Goal: Task Accomplishment & Management: Manage account settings

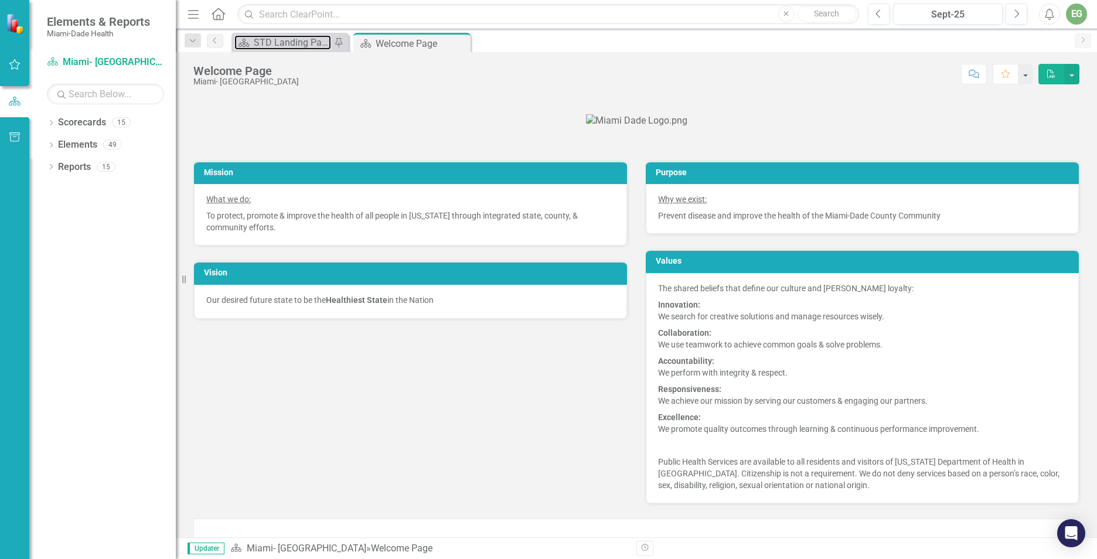
drag, startPoint x: 301, startPoint y: 36, endPoint x: 0, endPoint y: 79, distance: 304.4
click at [301, 36] on div "STD Landing Page" at bounding box center [292, 42] width 77 height 15
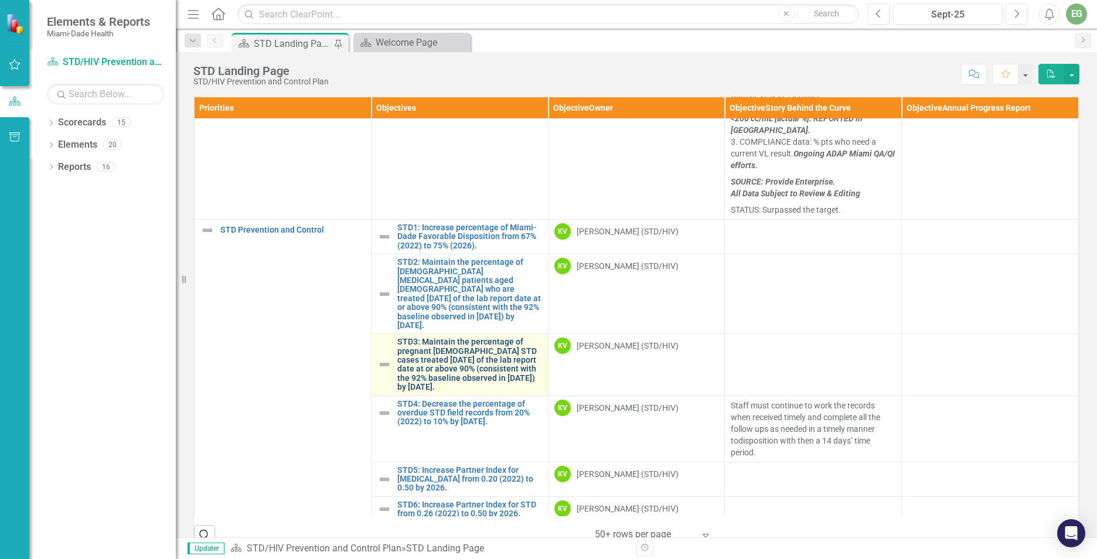
scroll to position [410, 0]
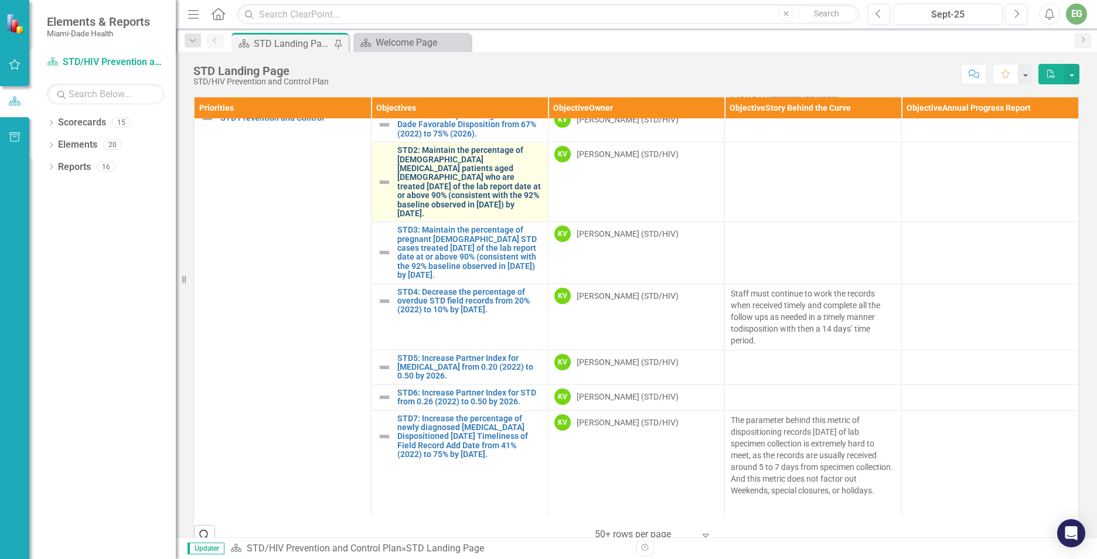
click at [431, 177] on link "STD2: Maintain the percentage of [DEMOGRAPHIC_DATA] [MEDICAL_DATA] patients age…" at bounding box center [469, 182] width 145 height 72
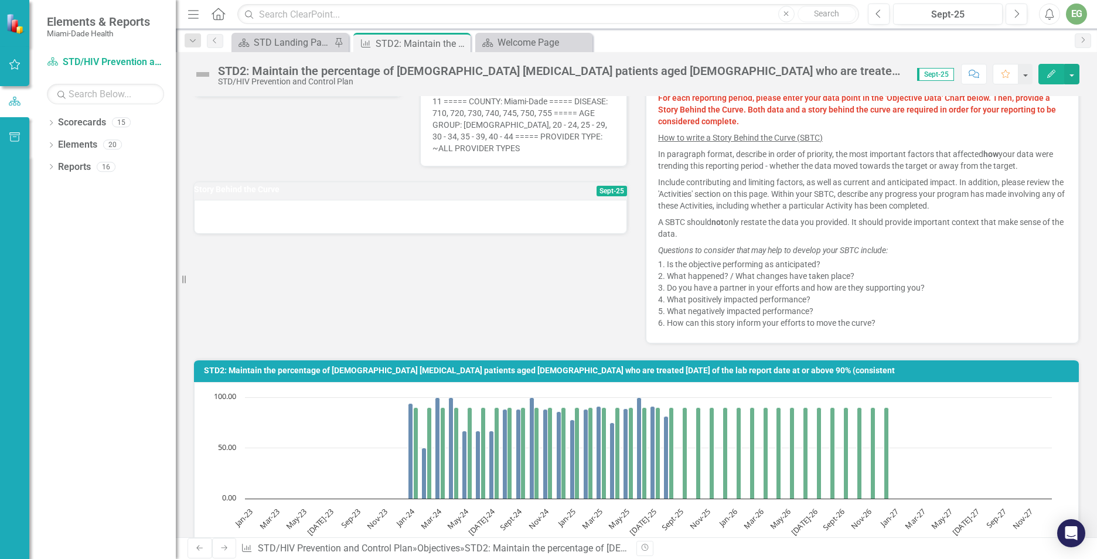
scroll to position [293, 0]
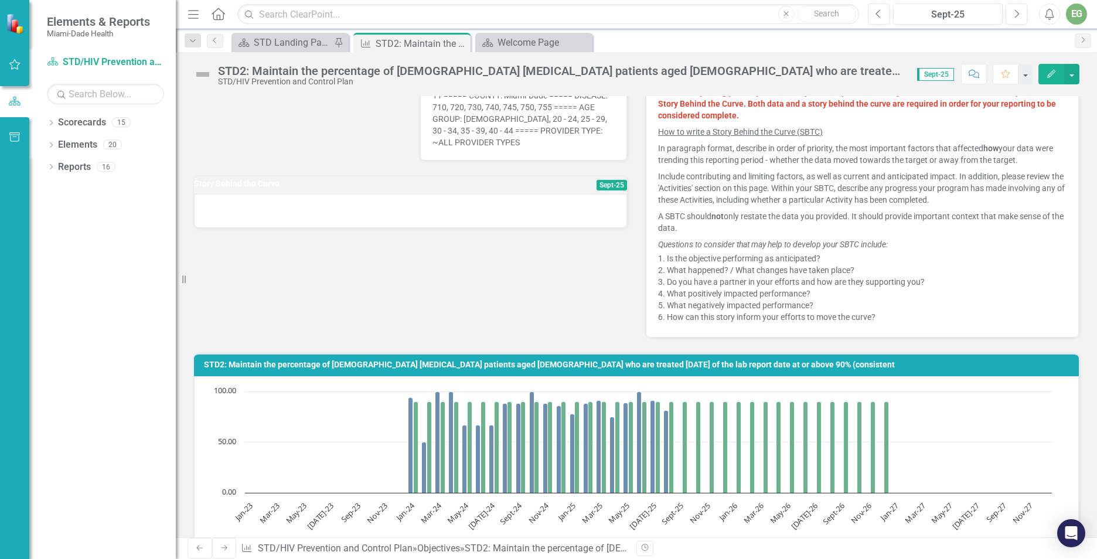
click at [261, 208] on div at bounding box center [410, 211] width 433 height 34
click at [253, 220] on div at bounding box center [410, 211] width 433 height 34
click at [250, 187] on h3 "Story Behind the Curve" at bounding box center [354, 183] width 320 height 9
click at [257, 213] on div at bounding box center [410, 211] width 433 height 34
click at [598, 187] on span "Sept-25" at bounding box center [612, 185] width 30 height 11
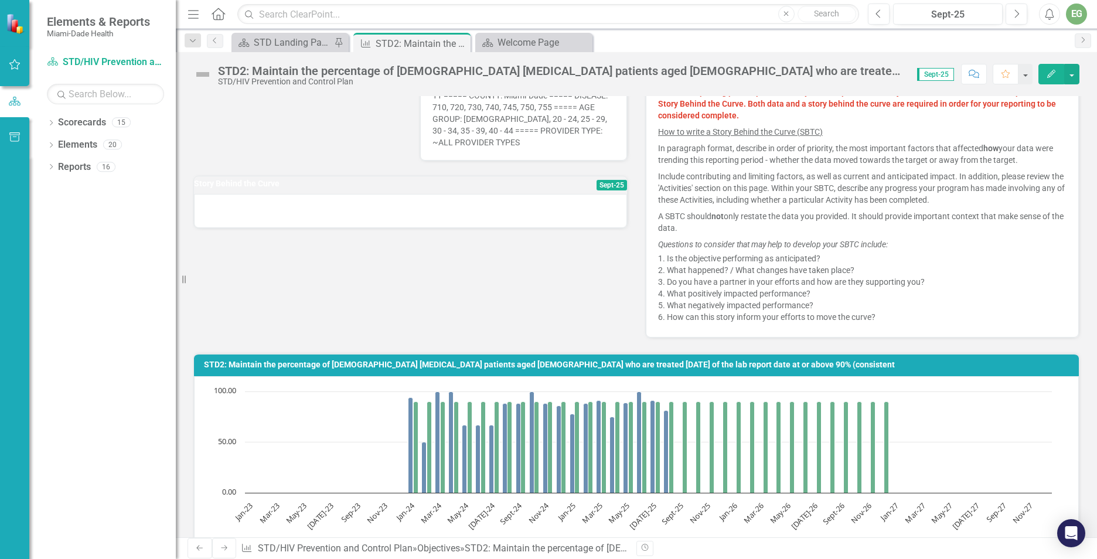
click at [530, 203] on div at bounding box center [410, 211] width 433 height 34
click at [528, 205] on div at bounding box center [410, 211] width 433 height 34
click at [219, 188] on h3 "Story Behind the Curve" at bounding box center [354, 183] width 320 height 9
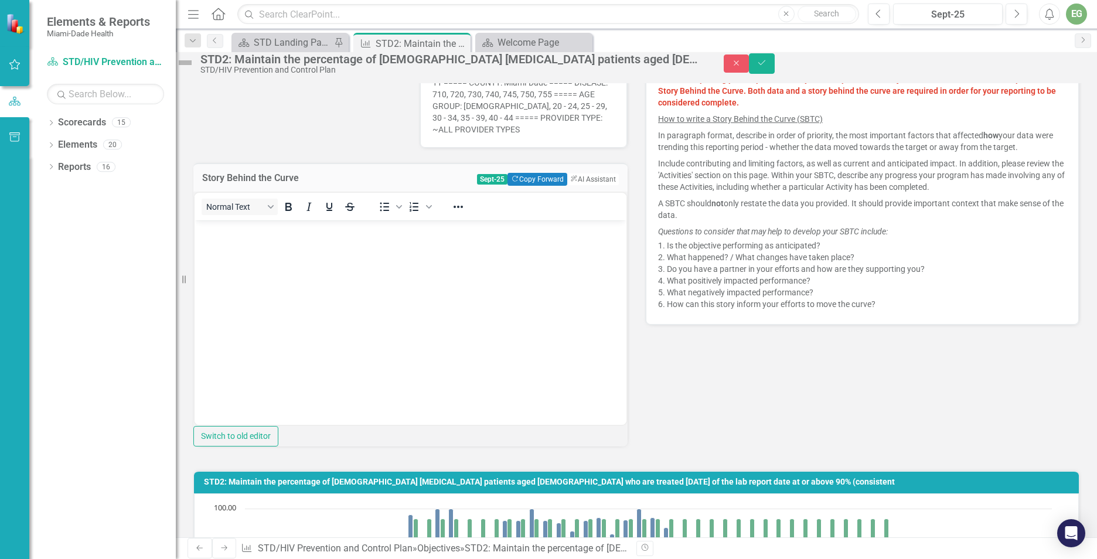
scroll to position [0, 0]
click at [477, 185] on span "Sept-25" at bounding box center [492, 179] width 30 height 11
click at [881, 14] on icon "Previous" at bounding box center [879, 14] width 6 height 11
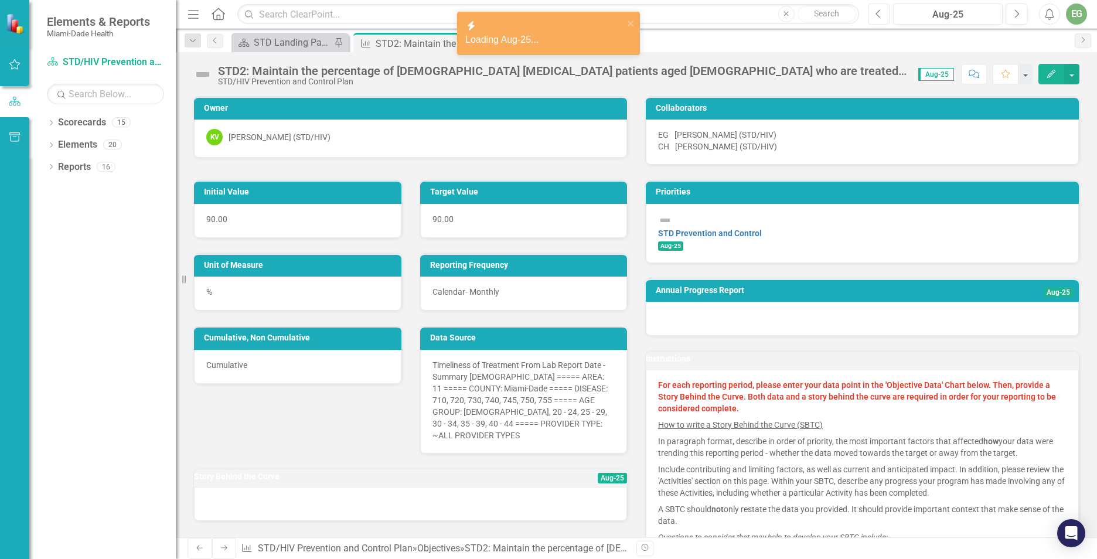
scroll to position [352, 0]
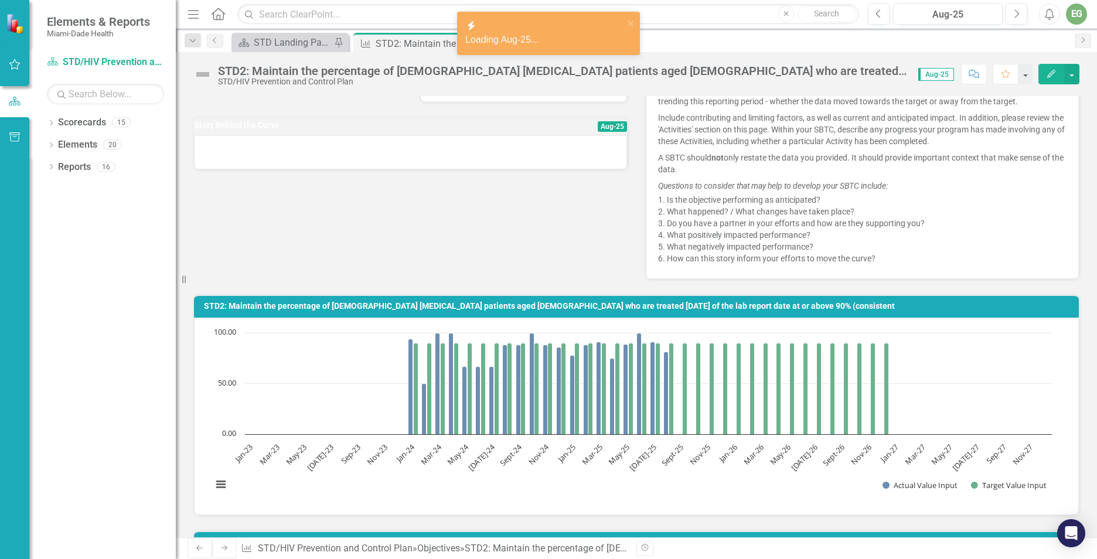
click at [249, 165] on div at bounding box center [410, 152] width 433 height 34
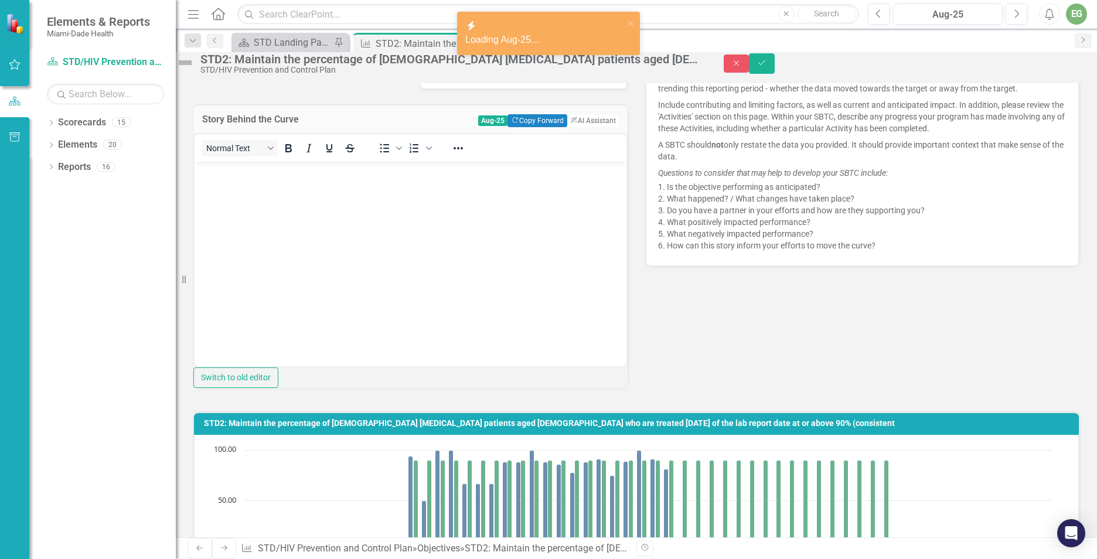
scroll to position [0, 0]
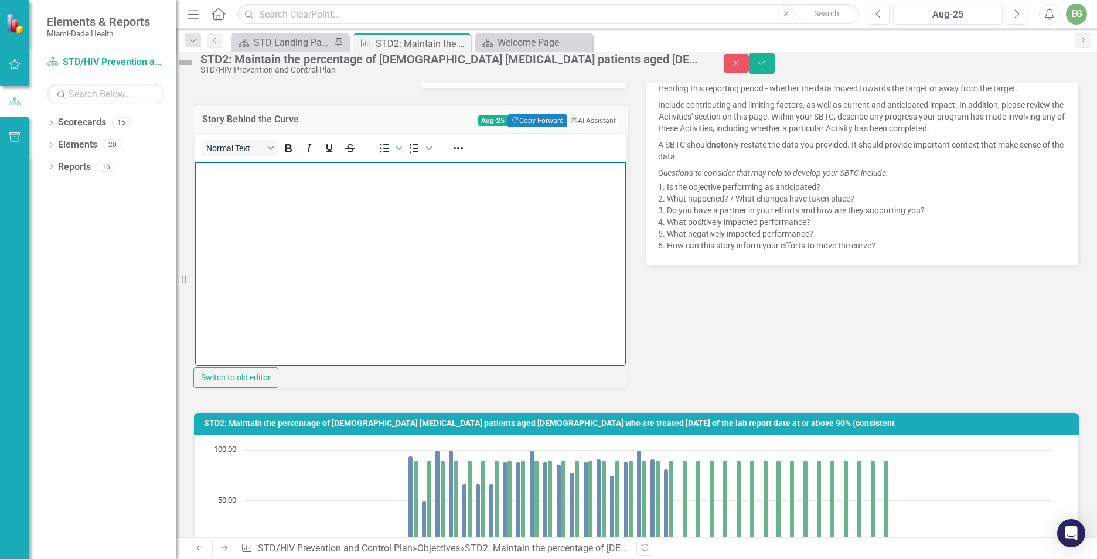
click at [263, 186] on body "Rich Text Area. Press ALT-0 for help." at bounding box center [411, 249] width 432 height 176
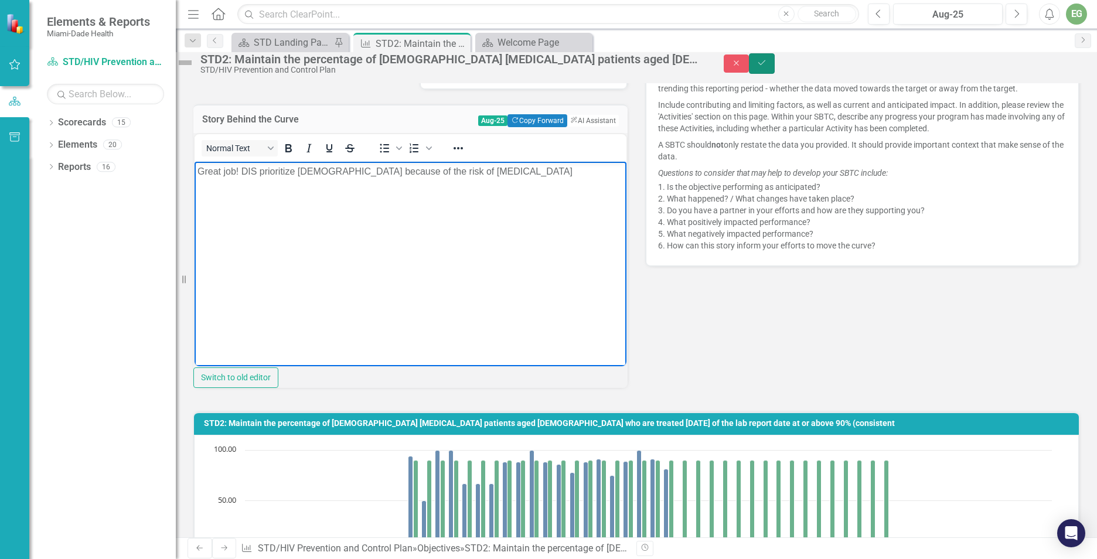
click at [767, 67] on icon "Save" at bounding box center [762, 63] width 11 height 8
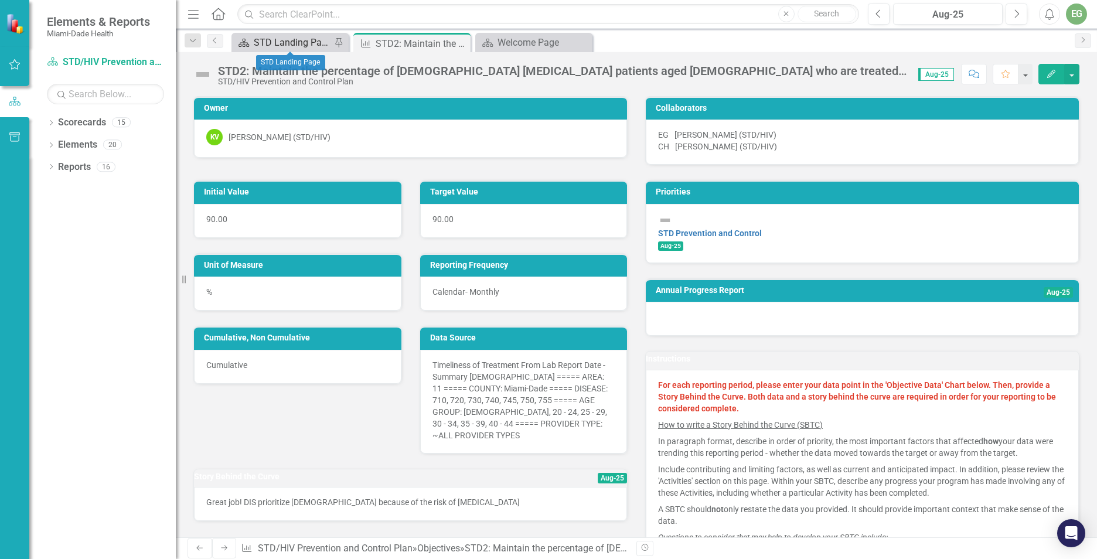
click at [284, 45] on div "STD Landing Page" at bounding box center [292, 42] width 77 height 15
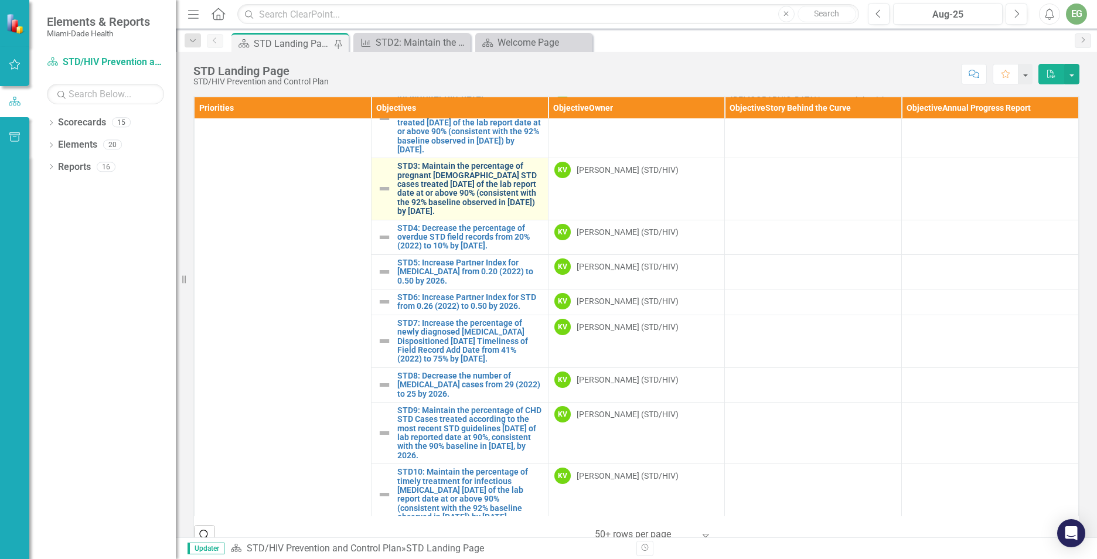
scroll to position [469, 0]
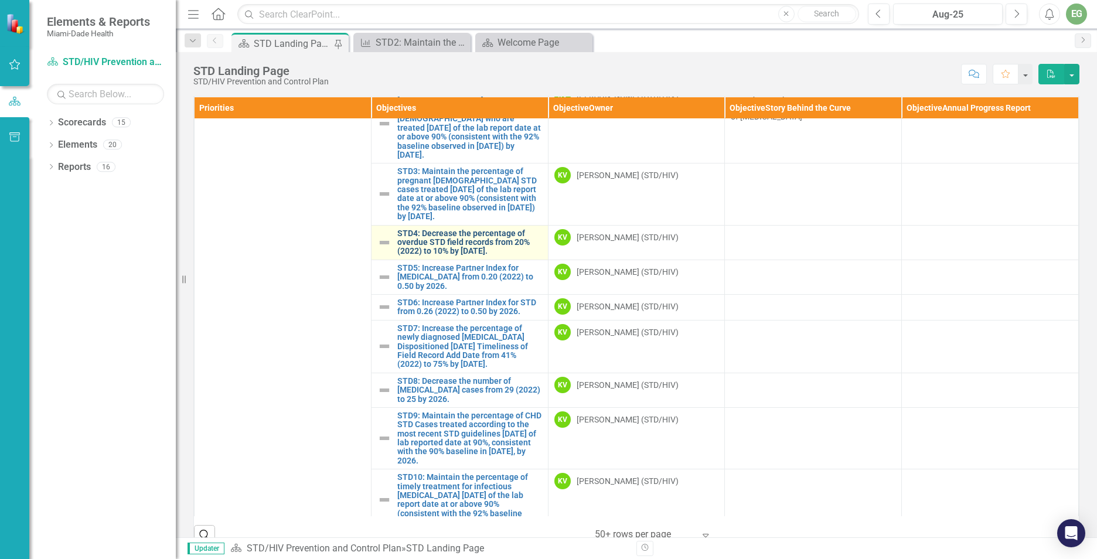
click at [446, 254] on link "STD4: Decrease the percentage of overdue STD field records from 20% (2022) to 1…" at bounding box center [469, 242] width 145 height 27
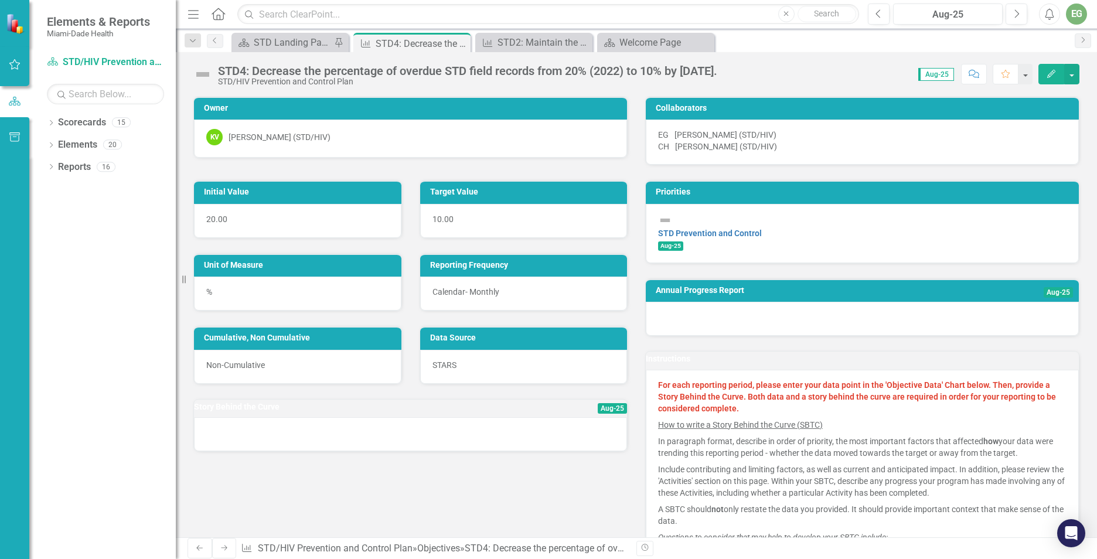
click at [343, 451] on div at bounding box center [410, 434] width 433 height 34
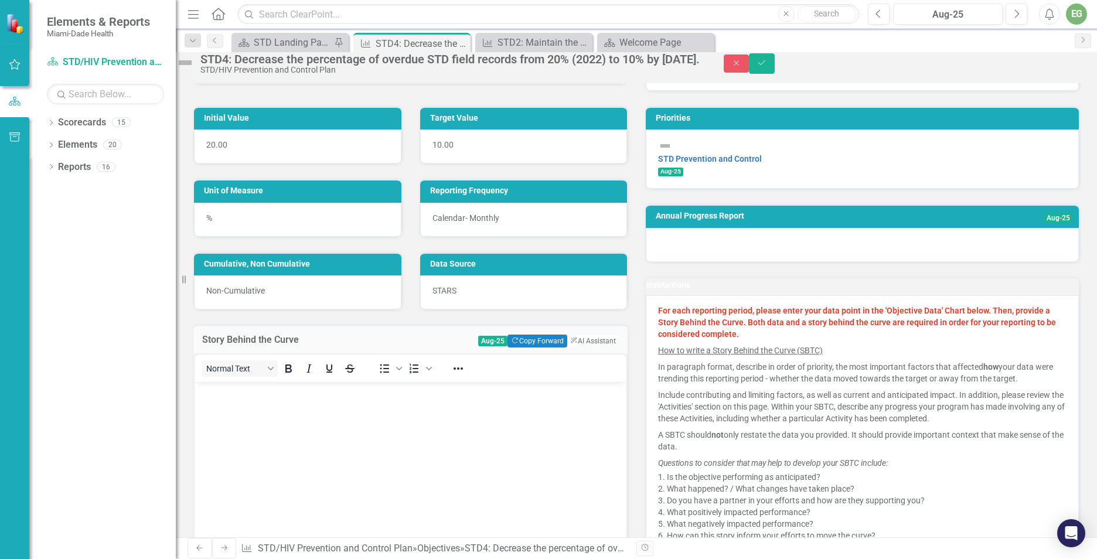
scroll to position [176, 0]
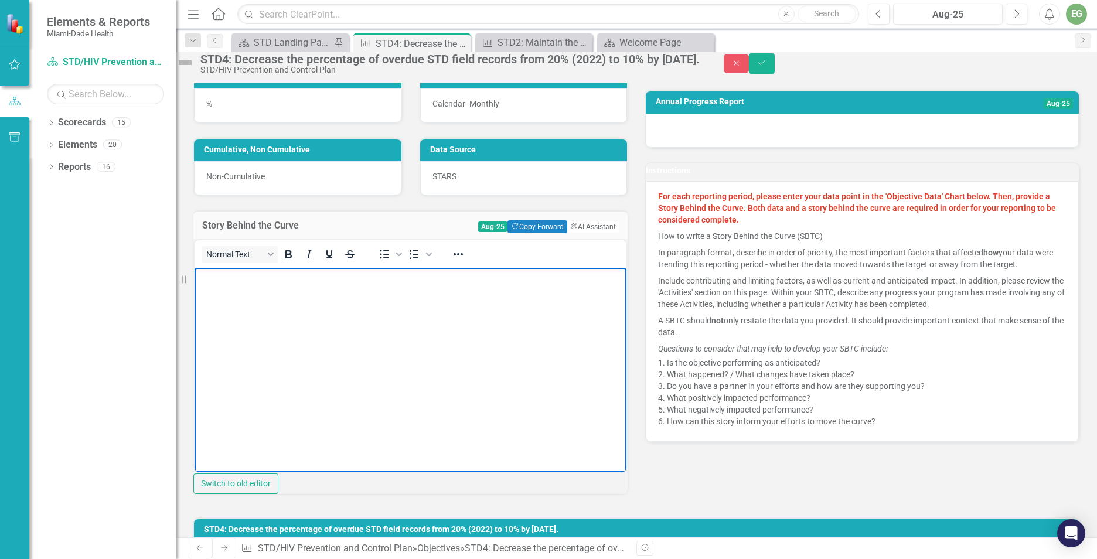
click at [267, 329] on body "Rich Text Area. Press ALT-0 for help." at bounding box center [411, 355] width 432 height 176
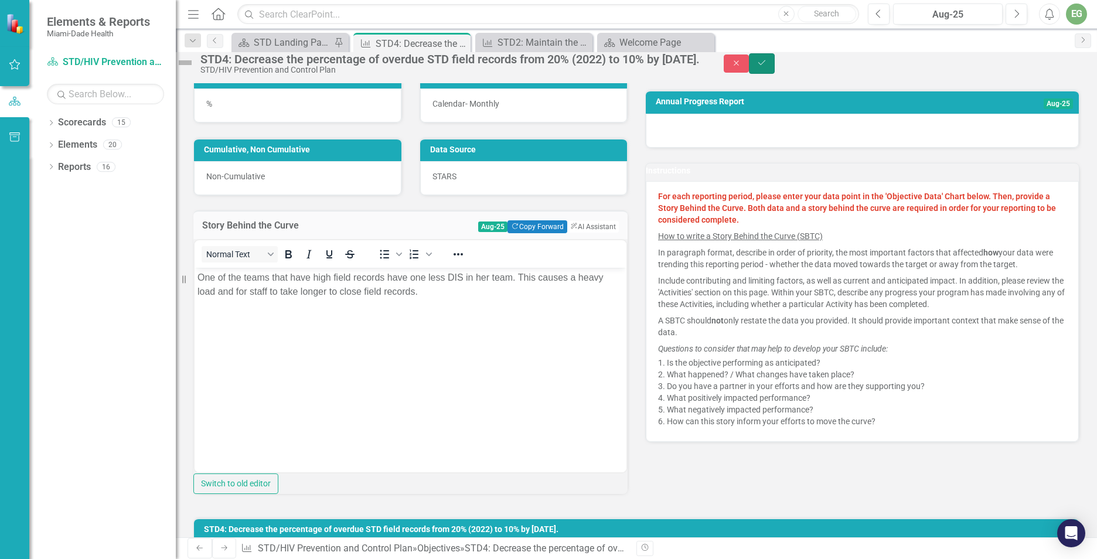
drag, startPoint x: 1061, startPoint y: 64, endPoint x: 854, endPoint y: 59, distance: 206.4
click at [775, 64] on button "Save" at bounding box center [762, 63] width 26 height 21
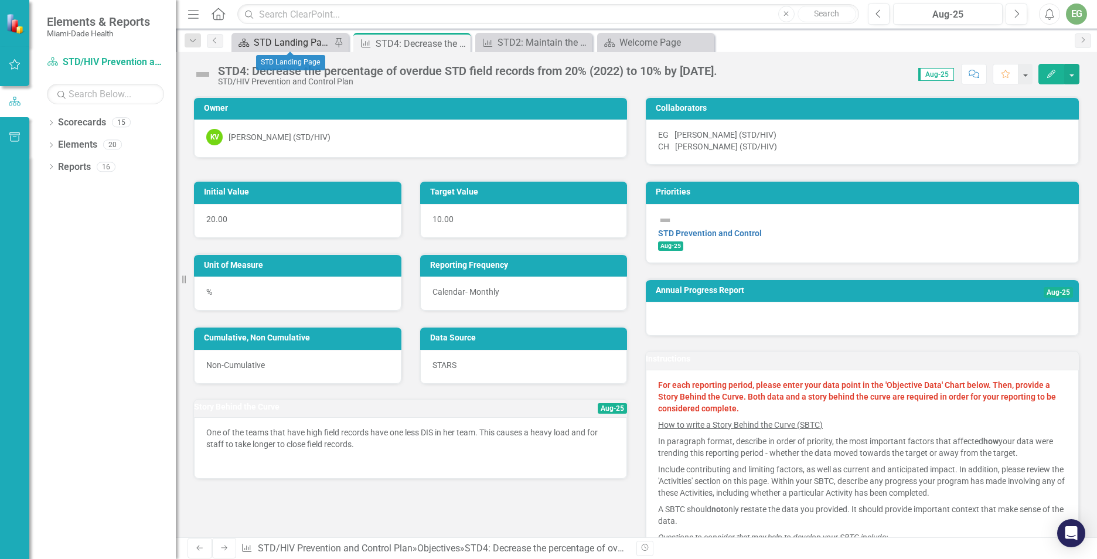
click at [292, 45] on div "STD Landing Page" at bounding box center [292, 42] width 77 height 15
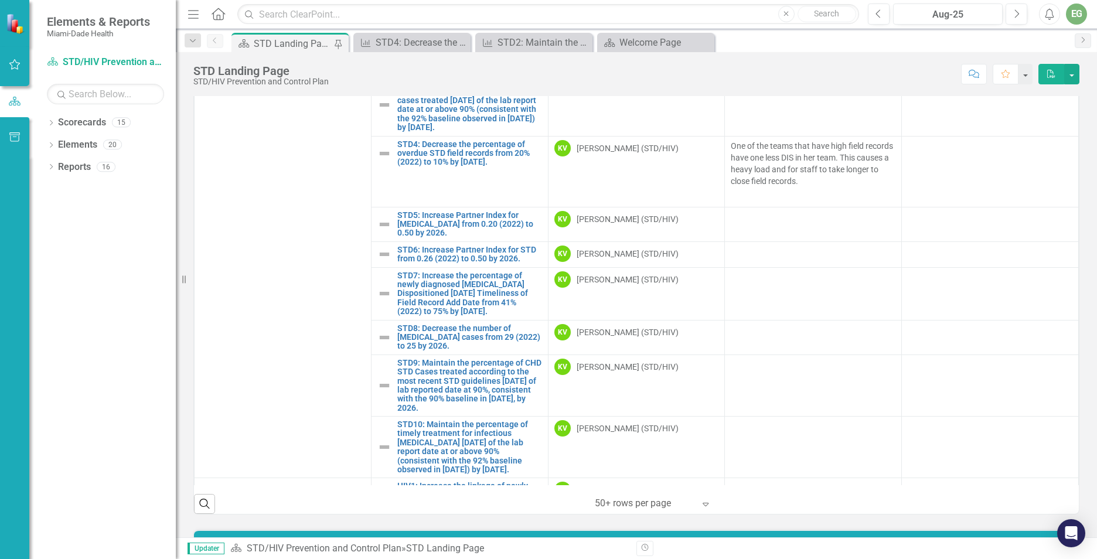
scroll to position [586, 0]
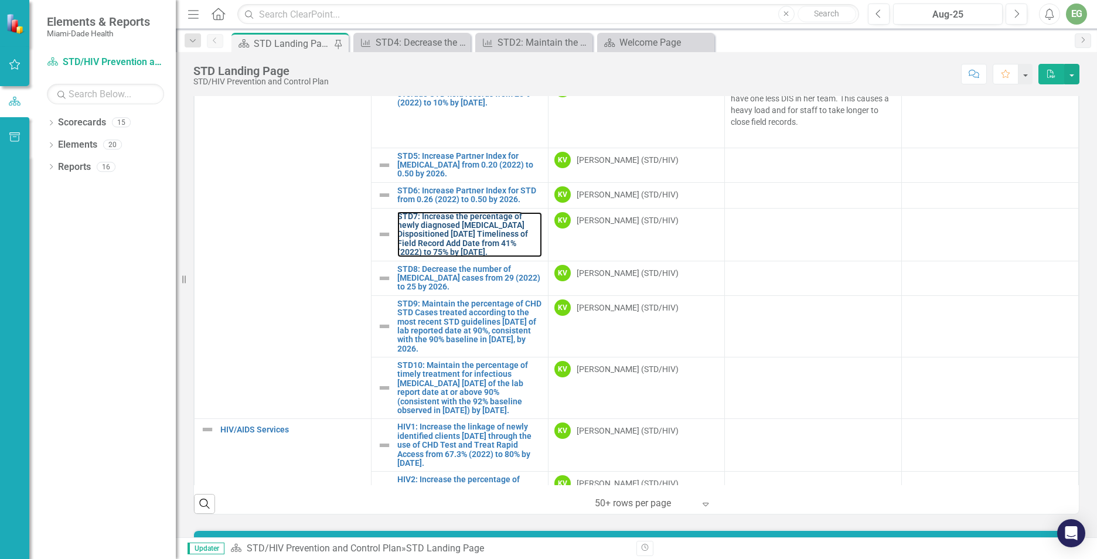
drag, startPoint x: 426, startPoint y: 235, endPoint x: 21, endPoint y: 233, distance: 405.7
click at [426, 235] on link "STD7: Increase the percentage of newly diagnosed [MEDICAL_DATA] Dispositioned […" at bounding box center [469, 234] width 145 height 45
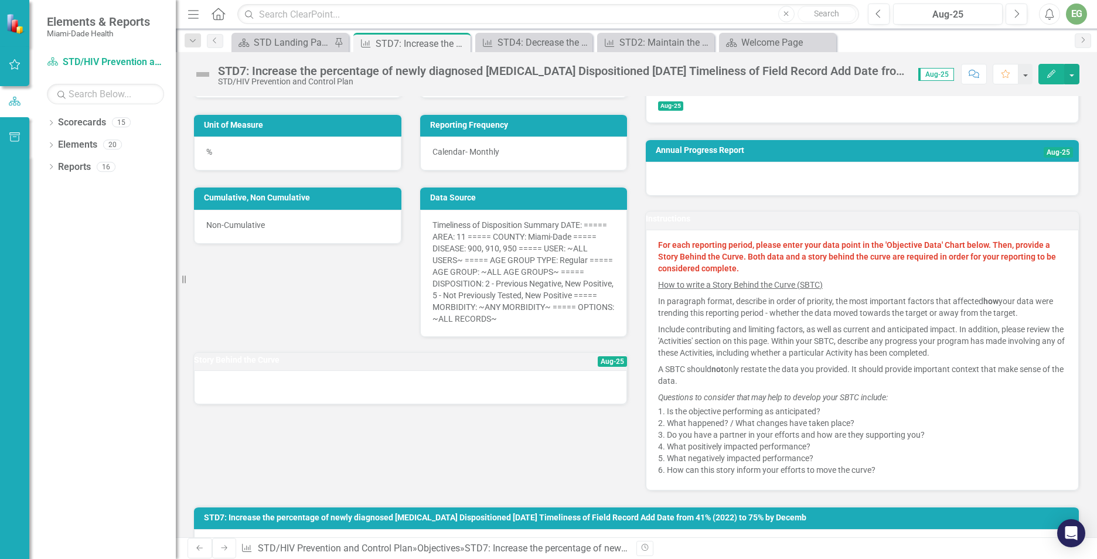
scroll to position [176, 0]
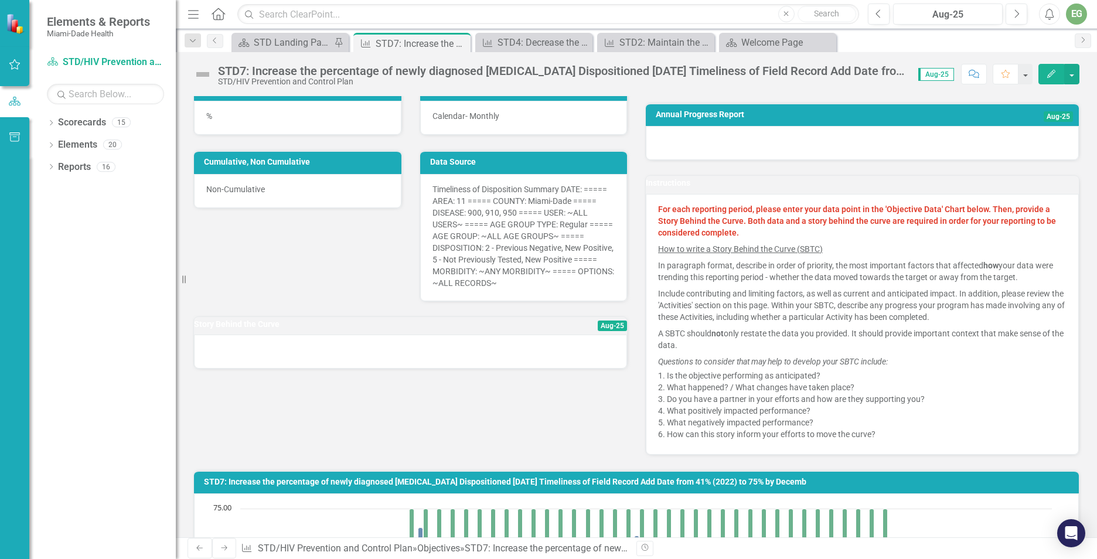
click at [375, 335] on td "Story Behind the Curve" at bounding box center [356, 326] width 324 height 18
click at [375, 335] on div "Story Behind the Curve Aug-25" at bounding box center [410, 326] width 433 height 18
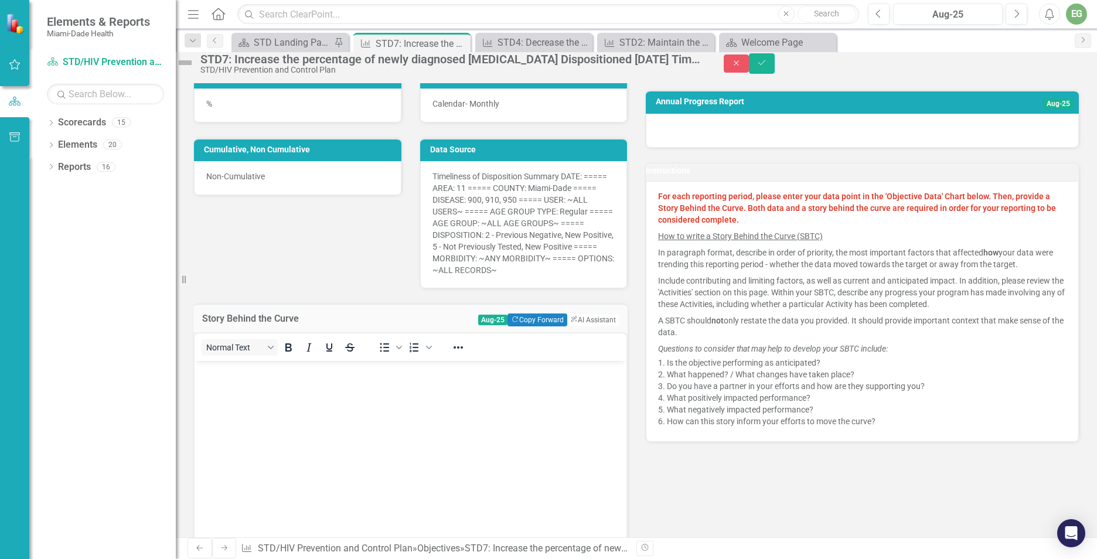
scroll to position [0, 0]
click at [266, 380] on body "Rich Text Area. Press ALT-0 for help." at bounding box center [411, 449] width 432 height 176
click at [767, 67] on icon "Save" at bounding box center [762, 63] width 11 height 8
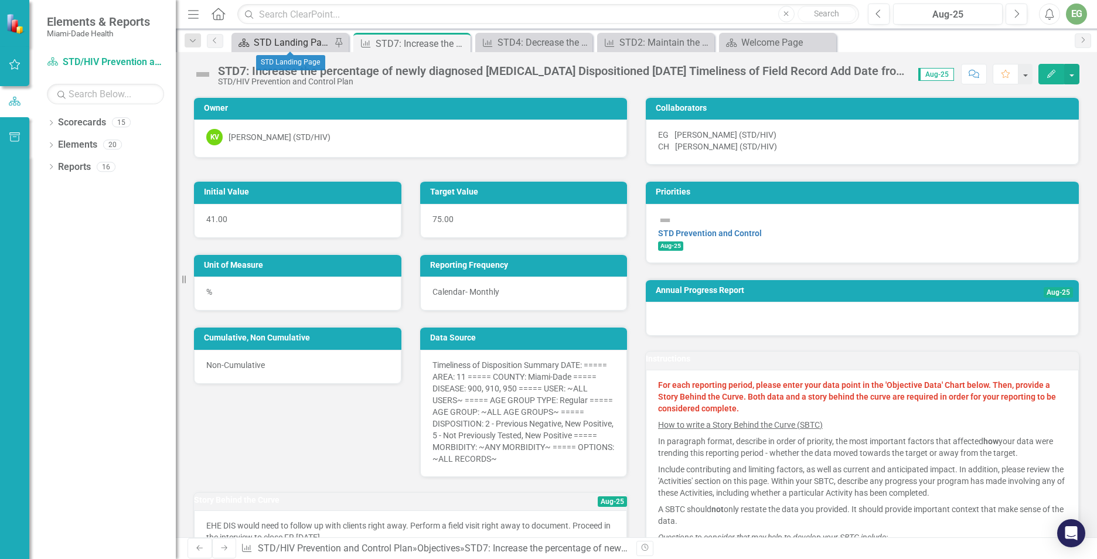
click at [308, 43] on div "STD Landing Page" at bounding box center [292, 42] width 77 height 15
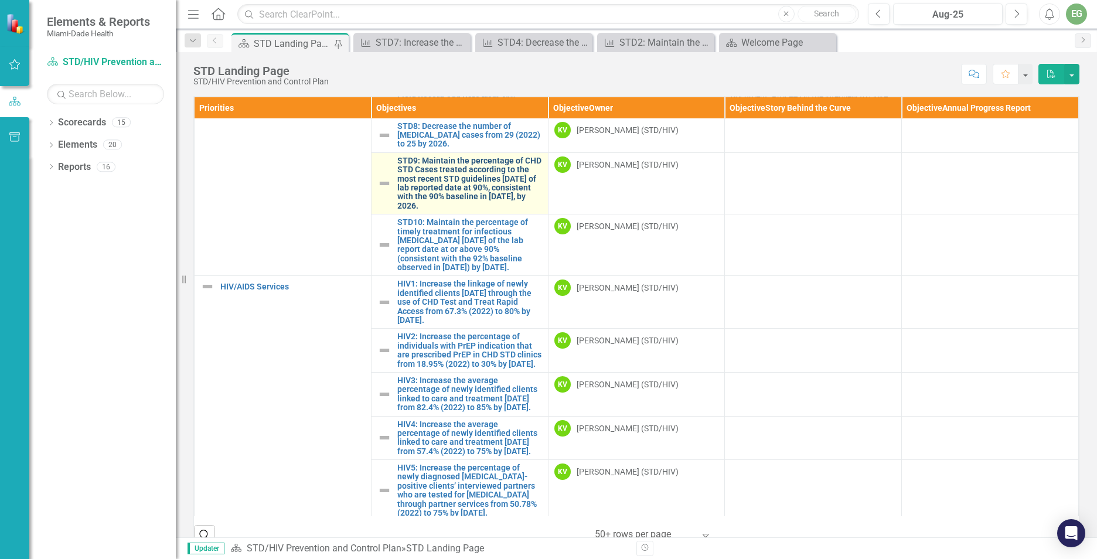
scroll to position [645, 0]
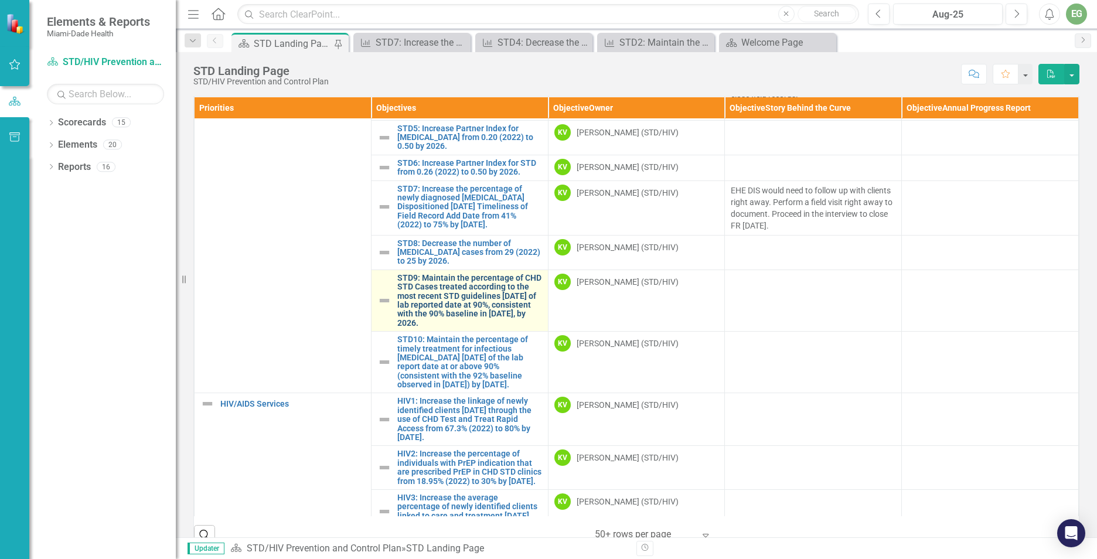
click at [442, 300] on link "STD9: Maintain the percentage of CHD STD Cases treated according to the most re…" at bounding box center [469, 301] width 145 height 54
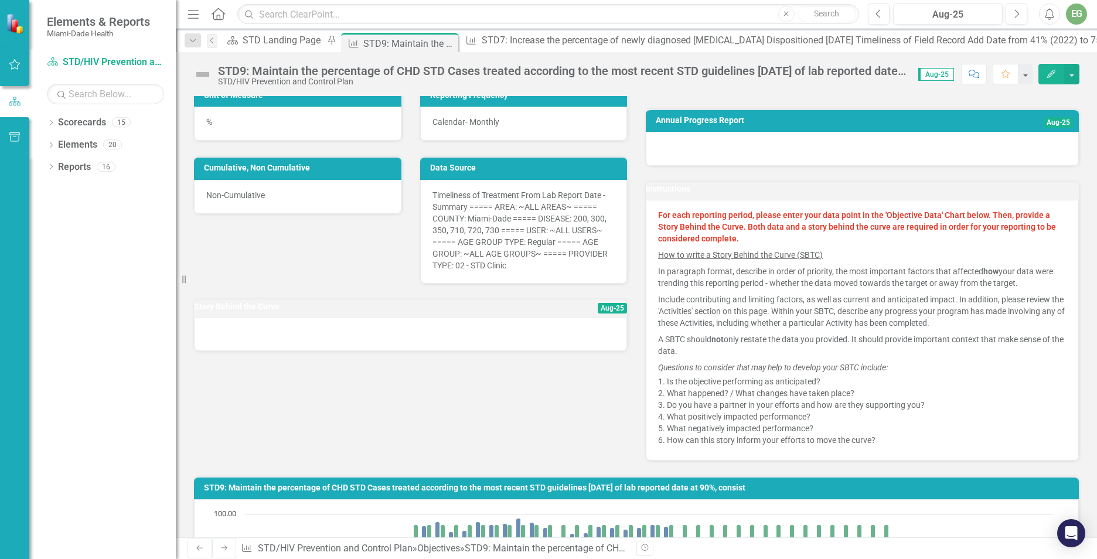
scroll to position [176, 0]
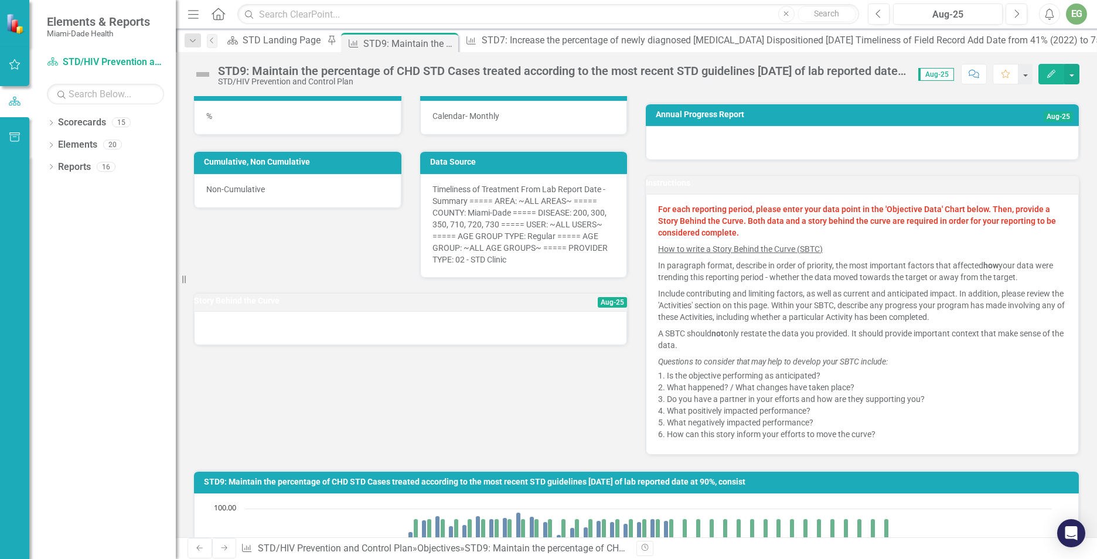
click at [256, 345] on div at bounding box center [410, 328] width 433 height 34
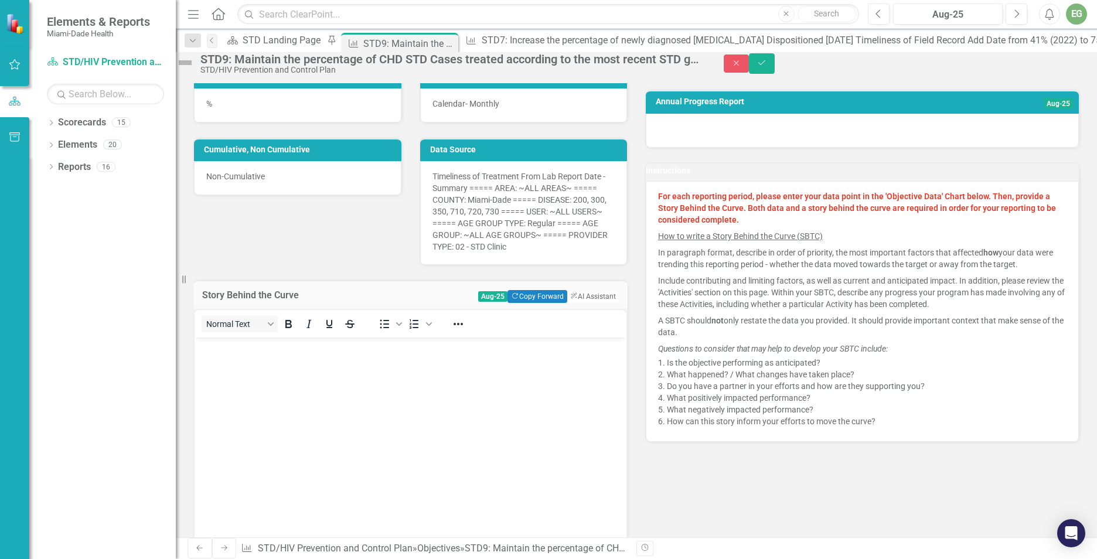
scroll to position [0, 0]
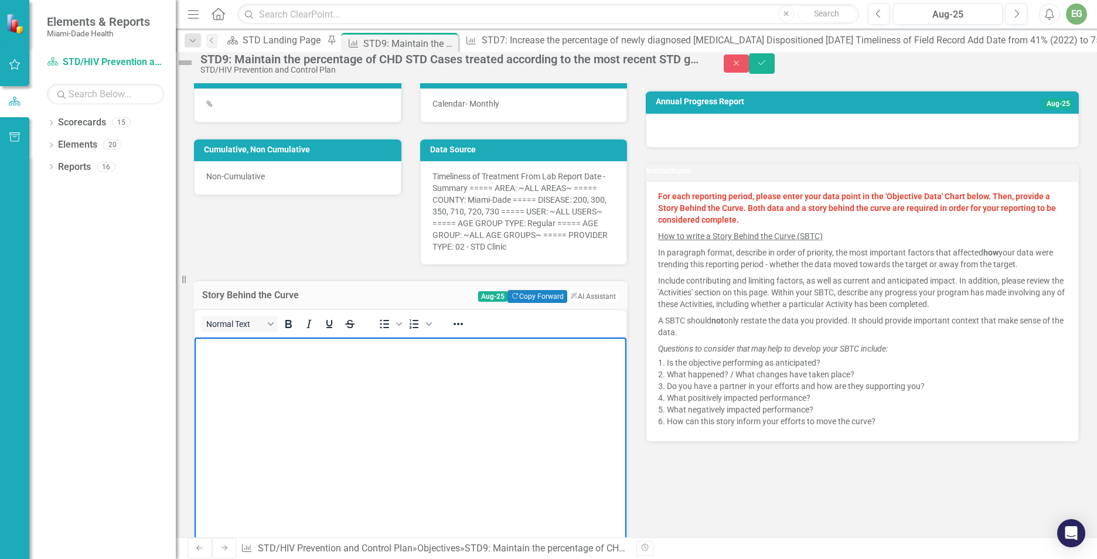
click at [248, 362] on body "Rich Text Area. Press ALT-0 for help." at bounding box center [411, 425] width 432 height 176
drag, startPoint x: 1070, startPoint y: 67, endPoint x: 181, endPoint y: 176, distance: 895.4
click at [767, 67] on icon "Save" at bounding box center [762, 63] width 11 height 8
